Goal: Task Accomplishment & Management: Manage account settings

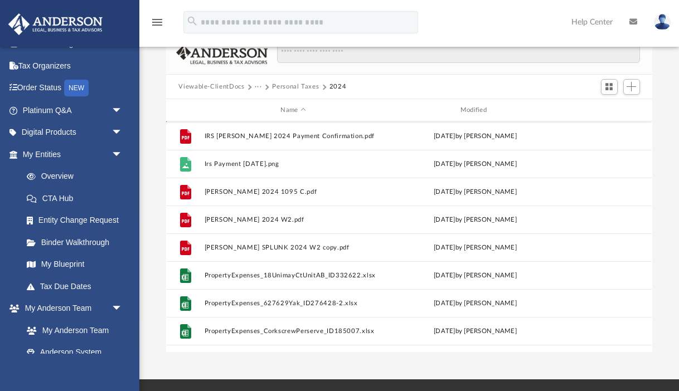
scroll to position [279, 0]
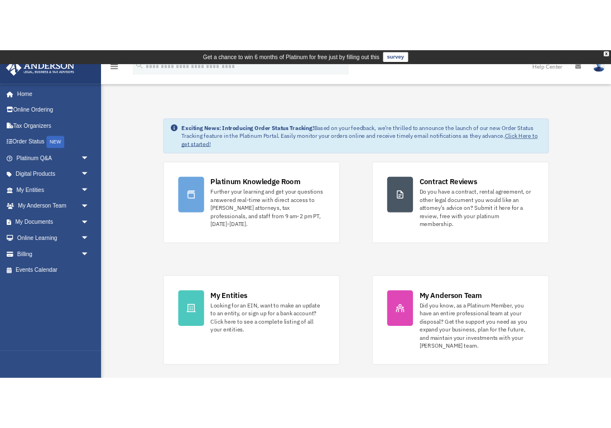
scroll to position [1, 0]
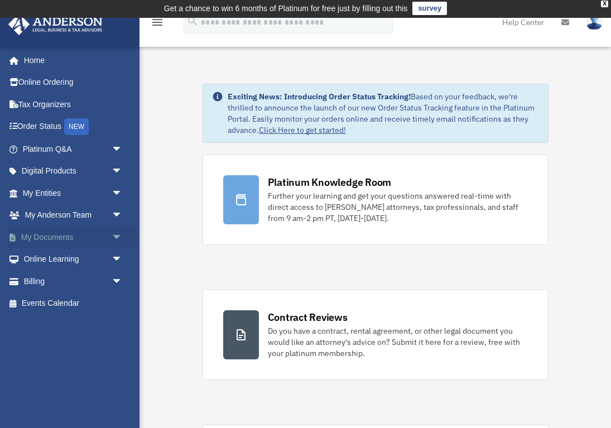
click at [65, 232] on link "My Documents arrow_drop_down" at bounding box center [74, 237] width 132 height 22
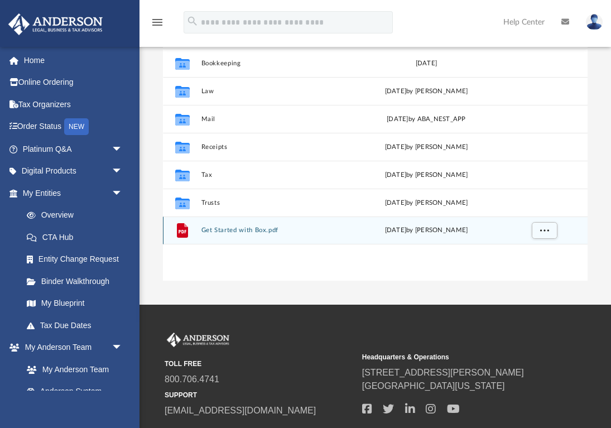
scroll to position [166, 0]
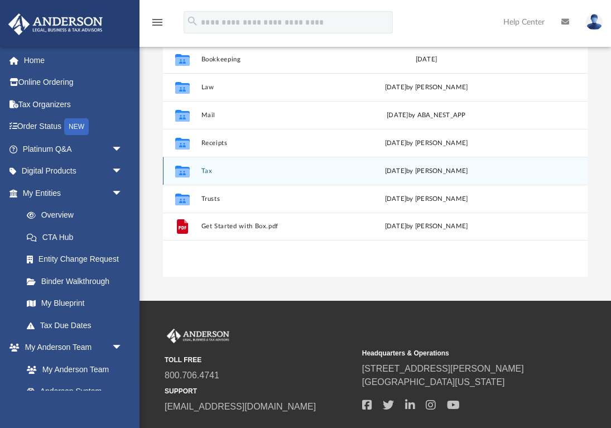
click at [202, 171] on button "Tax" at bounding box center [274, 170] width 147 height 7
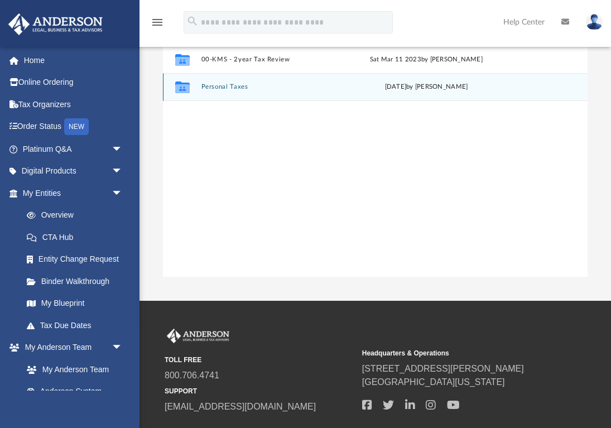
click at [219, 89] on button "Personal Taxes" at bounding box center [274, 87] width 147 height 7
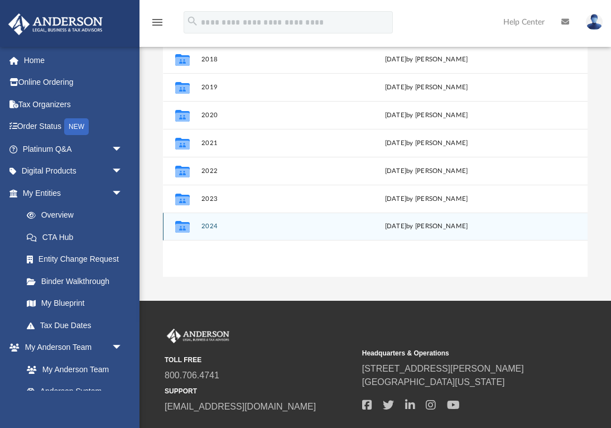
click at [214, 223] on button "2024" at bounding box center [274, 226] width 147 height 7
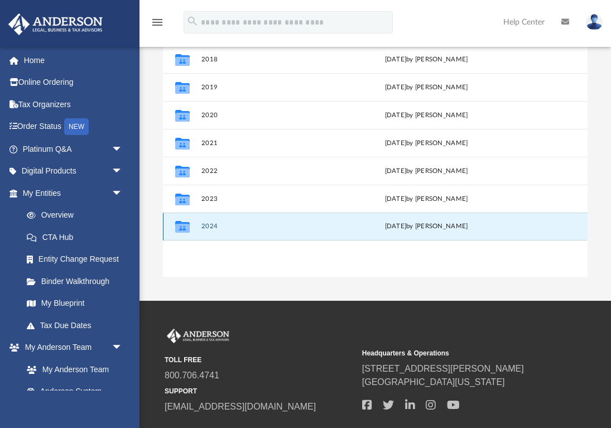
click at [213, 225] on button "2024" at bounding box center [274, 226] width 147 height 7
click at [212, 227] on button "2024" at bounding box center [274, 226] width 147 height 7
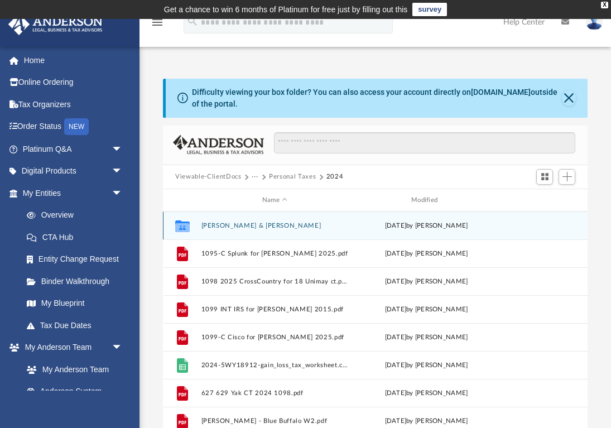
scroll to position [0, 0]
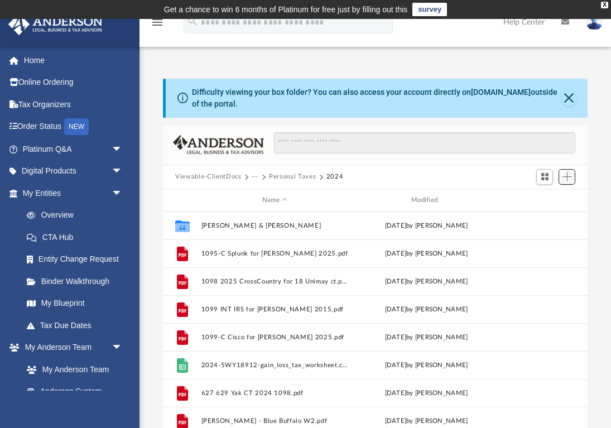
click at [569, 173] on span "Add" at bounding box center [566, 176] width 9 height 9
click at [553, 200] on li "Upload" at bounding box center [551, 199] width 36 height 12
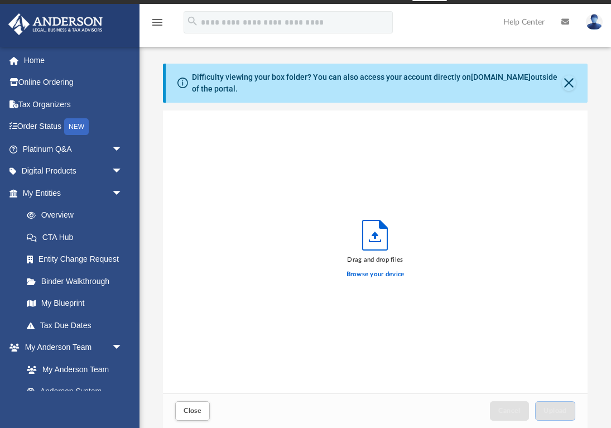
scroll to position [283, 424]
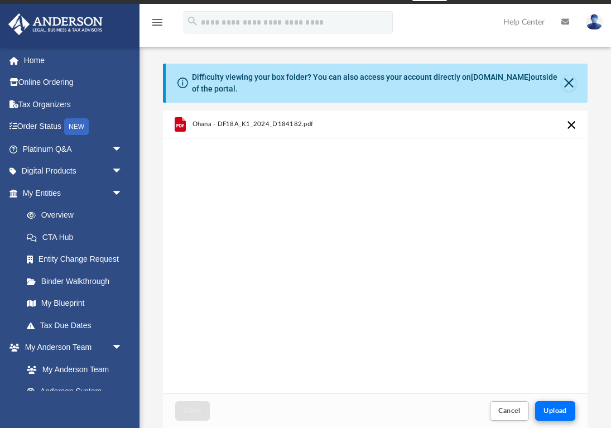
click at [543, 415] on button "Upload" at bounding box center [555, 411] width 40 height 20
